Goal: Task Accomplishment & Management: Manage account settings

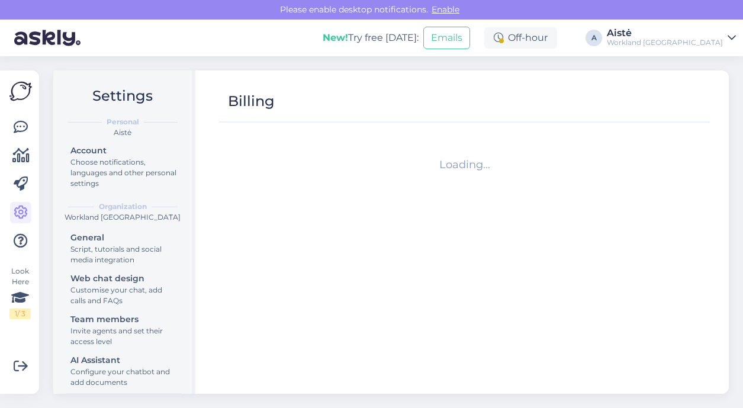
click at [704, 41] on div "Workland [GEOGRAPHIC_DATA]" at bounding box center [665, 42] width 116 height 9
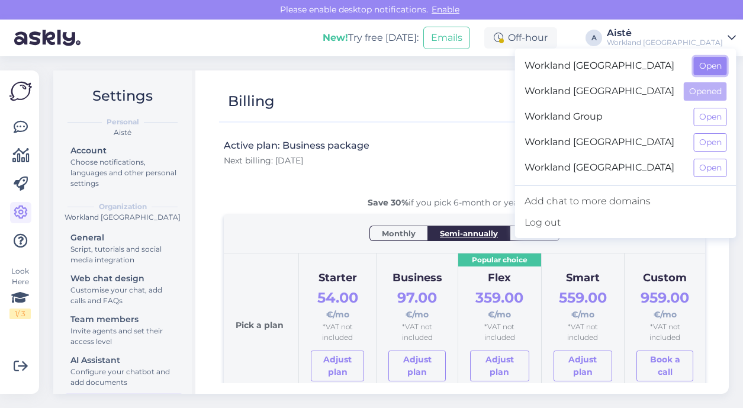
click at [710, 61] on button "Open" at bounding box center [710, 66] width 33 height 18
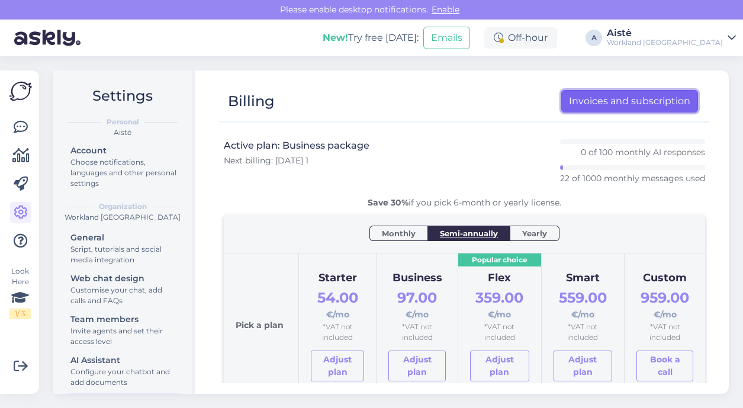
click at [611, 101] on link "Invoices and subscription" at bounding box center [629, 101] width 137 height 22
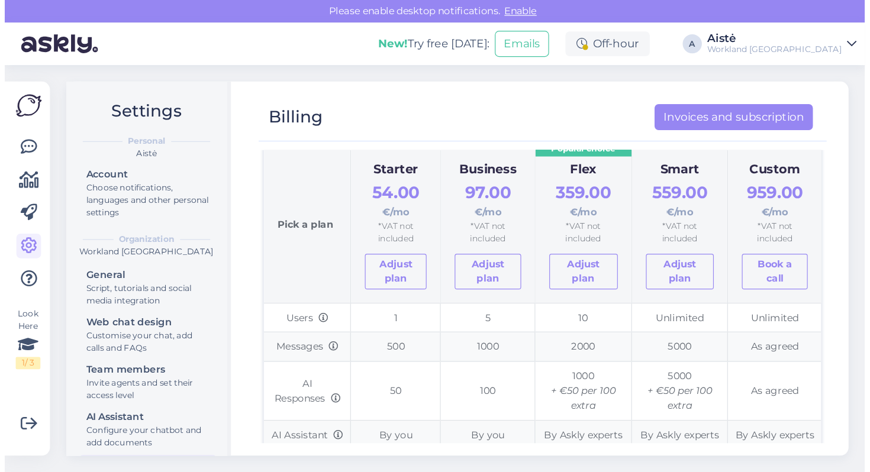
scroll to position [141, 0]
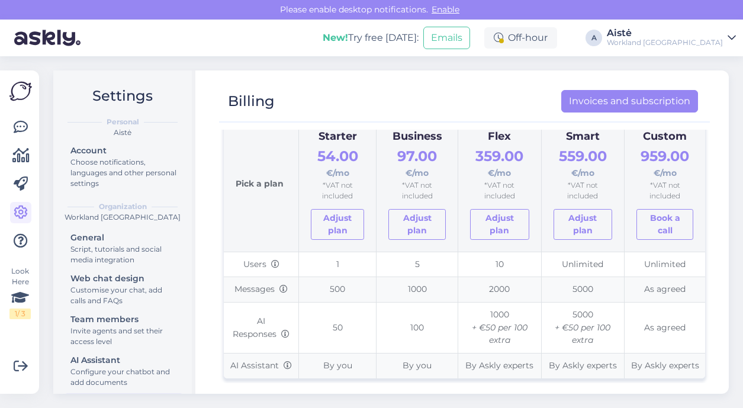
click at [697, 33] on div "Aistė" at bounding box center [665, 32] width 116 height 9
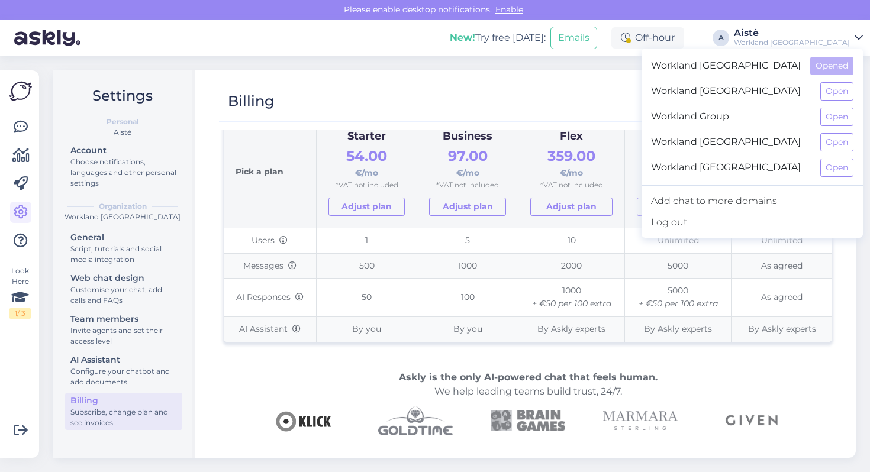
scroll to position [130, 0]
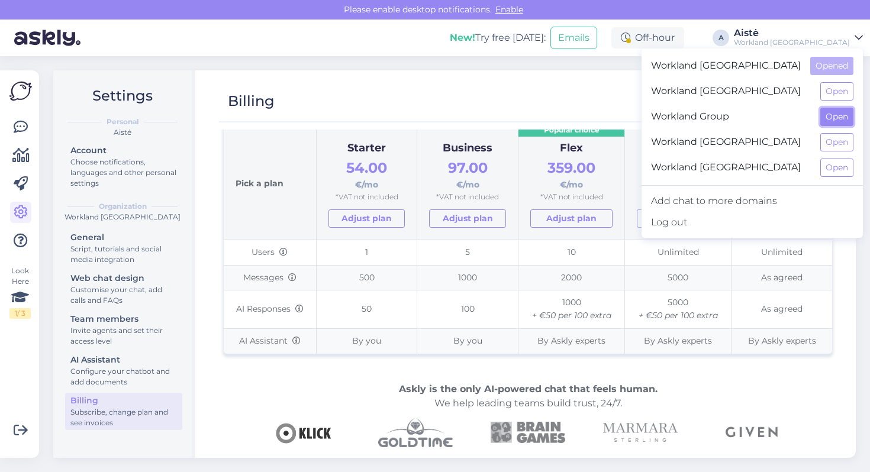
click at [742, 121] on button "Open" at bounding box center [836, 117] width 33 height 18
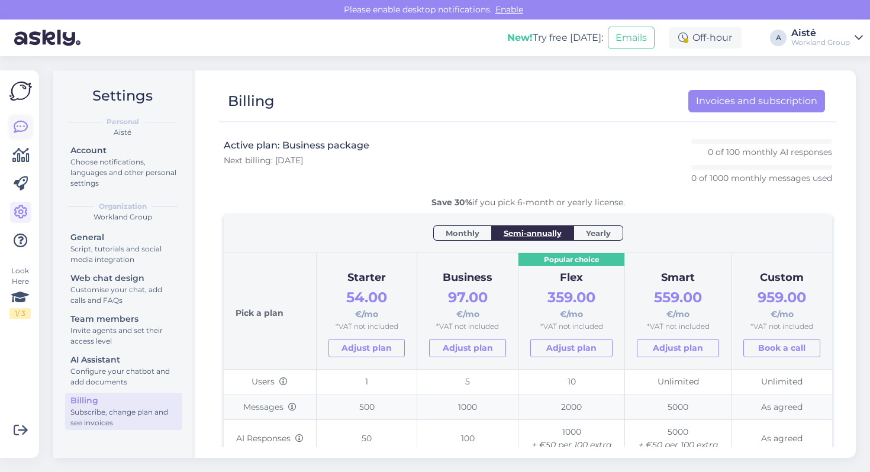
click at [17, 137] on link at bounding box center [20, 127] width 21 height 21
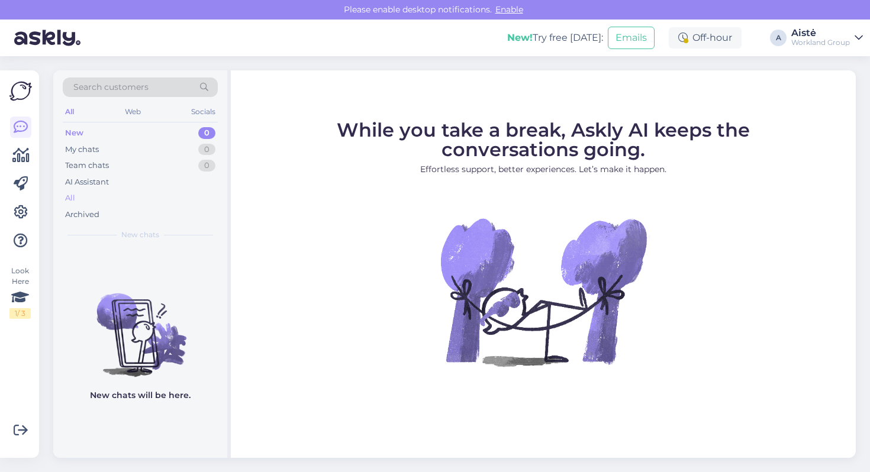
click at [69, 193] on div "All" at bounding box center [70, 198] width 10 height 12
click at [742, 36] on link "Aistė Workland Group" at bounding box center [827, 37] width 72 height 19
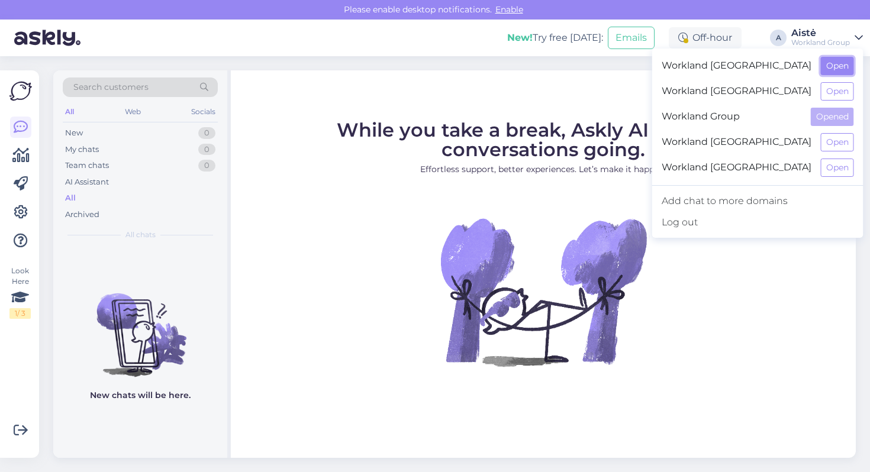
click at [742, 63] on button "Open" at bounding box center [837, 66] width 33 height 18
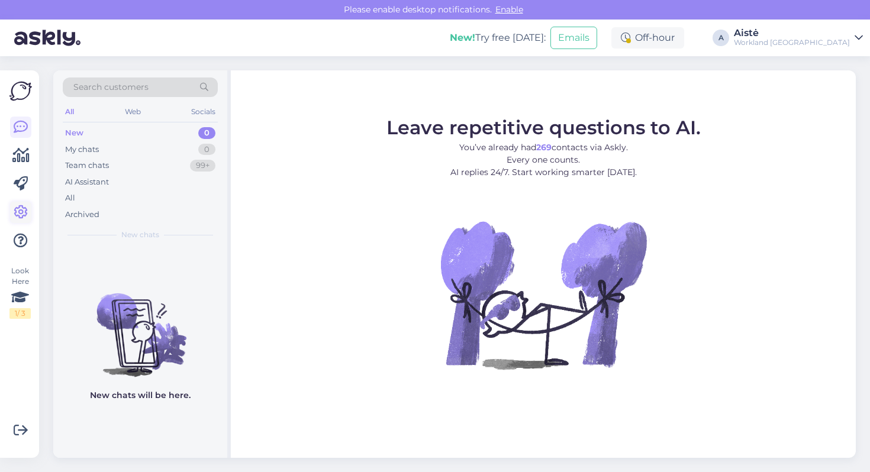
click at [24, 211] on icon at bounding box center [21, 212] width 14 height 14
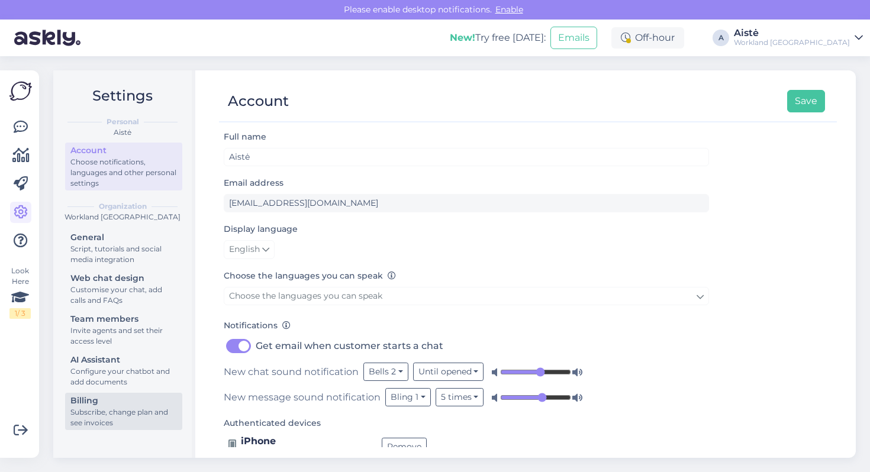
click at [117, 407] on div "Subscribe, change plan and see invoices" at bounding box center [123, 417] width 107 height 21
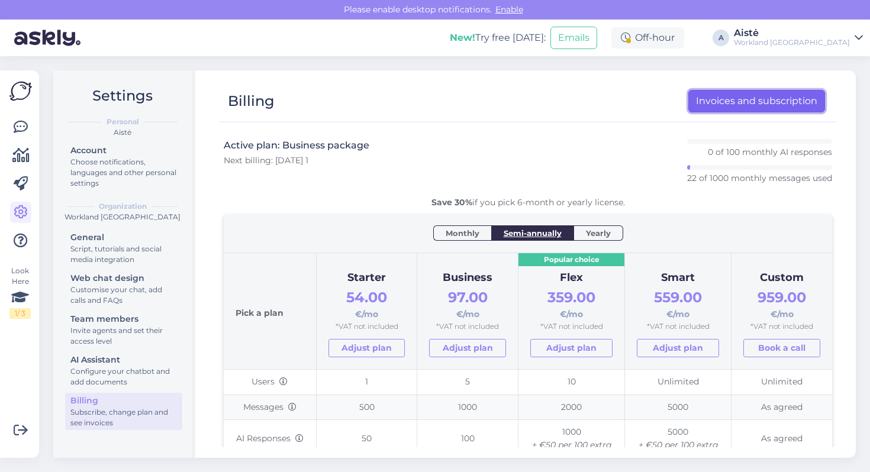
click at [742, 99] on link "Invoices and subscription" at bounding box center [756, 101] width 137 height 22
